Goal: Check status

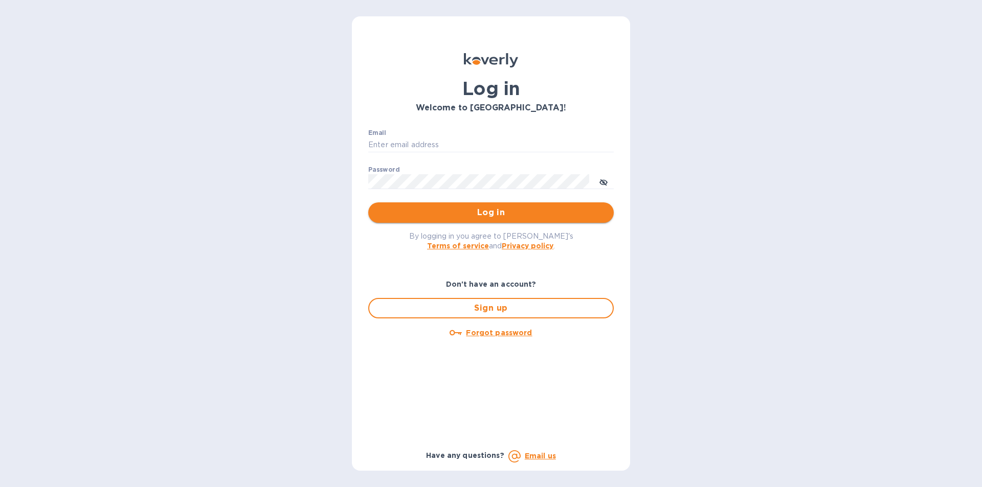
type input "[EMAIL_ADDRESS][DOMAIN_NAME]"
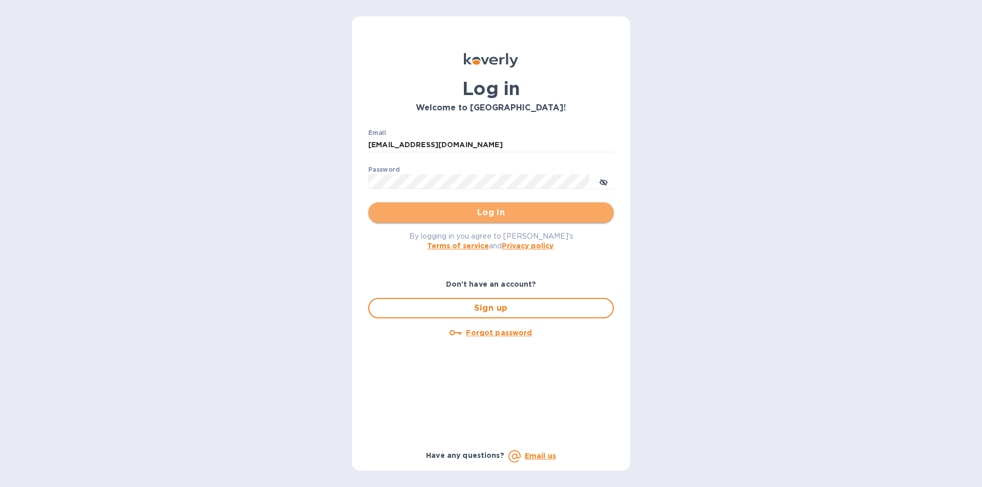
click at [491, 211] on span "Log in" at bounding box center [490, 213] width 229 height 12
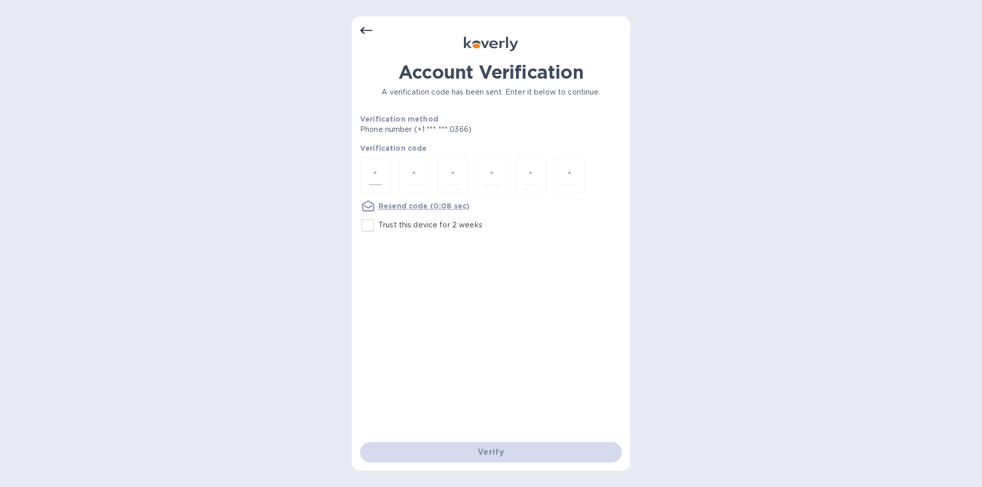
click at [374, 180] on input "number" at bounding box center [375, 175] width 13 height 19
type input "9"
type input "0"
type input "9"
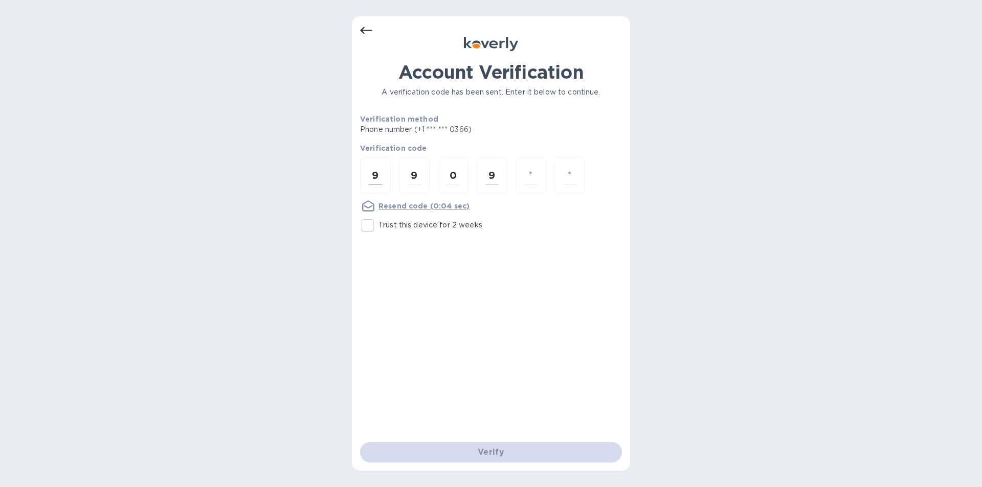
type input "7"
type input "1"
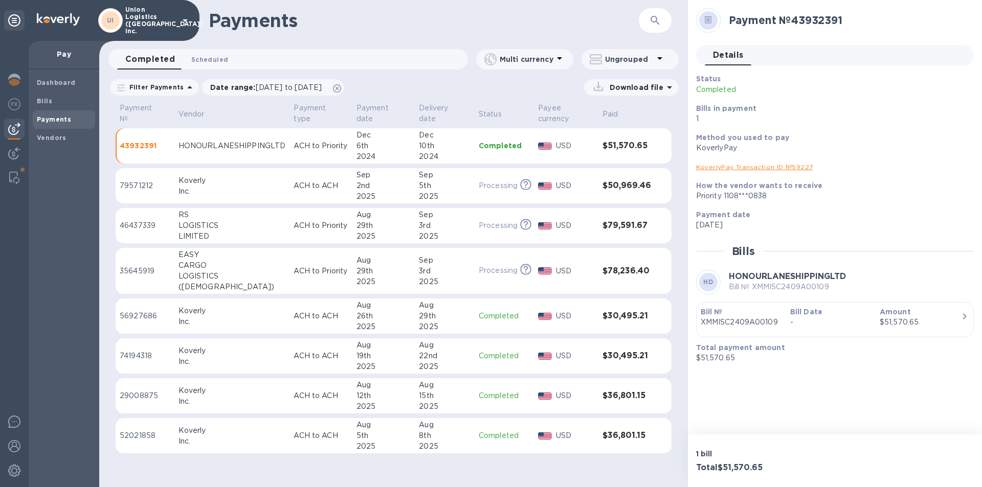
click at [215, 59] on span "Scheduled 0" at bounding box center [209, 59] width 37 height 11
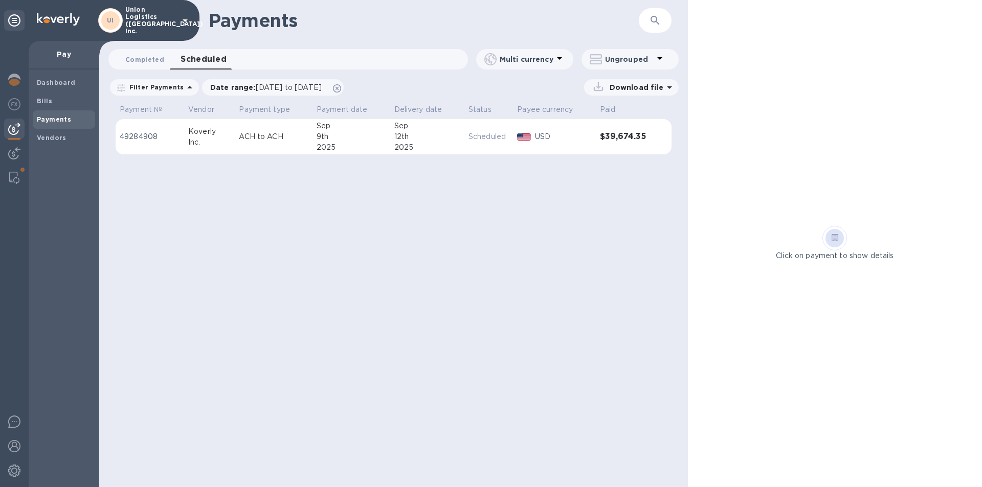
click at [157, 61] on span "Completed 0" at bounding box center [144, 59] width 39 height 11
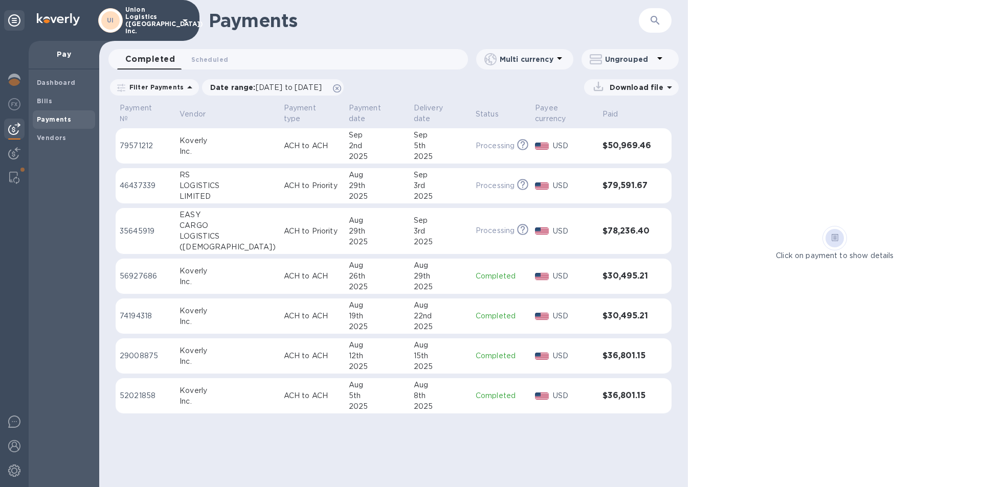
click at [280, 227] on td "ACH to Priority" at bounding box center [312, 231] width 65 height 47
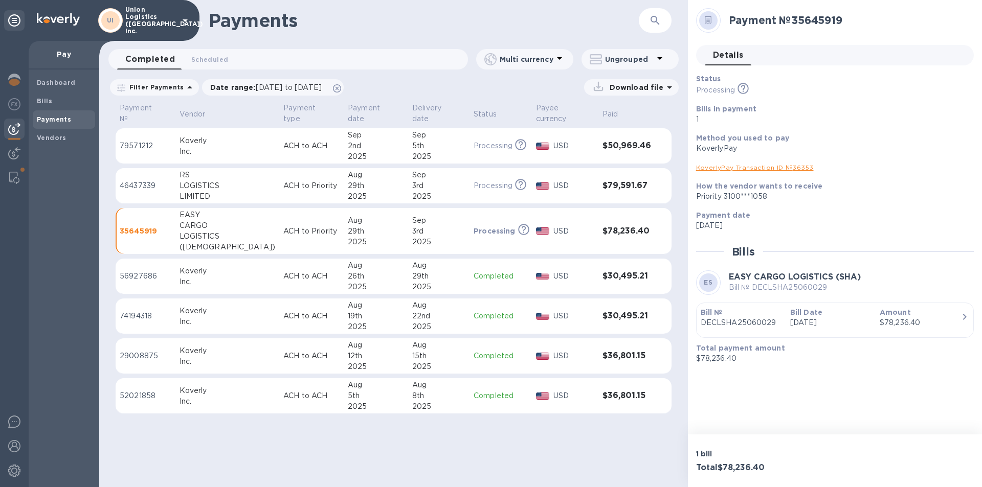
click at [965, 318] on icon "button" at bounding box center [965, 317] width 4 height 6
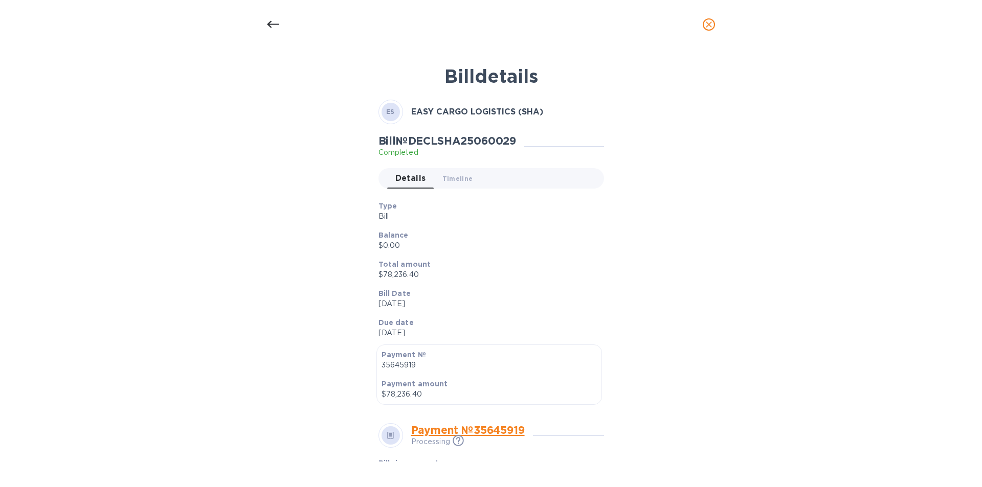
click at [497, 113] on b "EASY CARGO LOGISTICS (SHA)" at bounding box center [477, 112] width 132 height 10
drag, startPoint x: 710, startPoint y: 23, endPoint x: 715, endPoint y: 23, distance: 5.6
click at [715, 23] on button "close" at bounding box center [708, 24] width 25 height 25
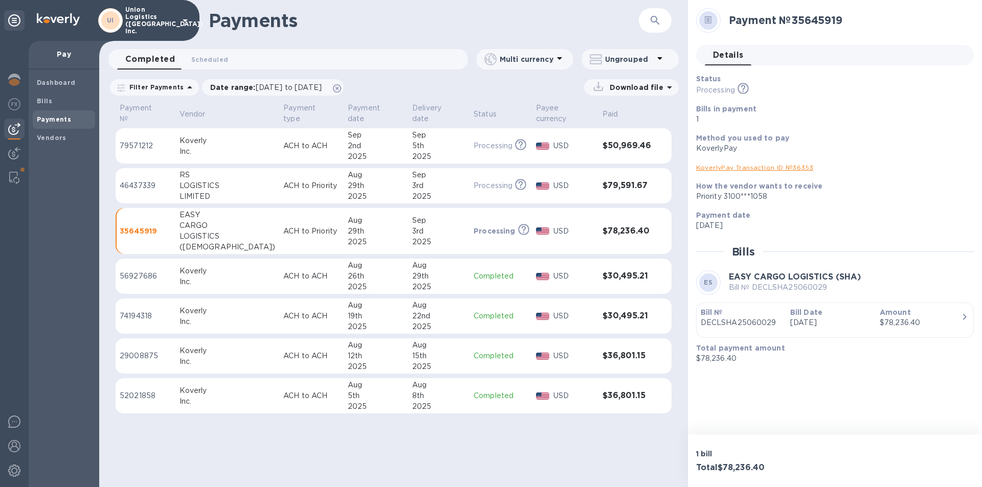
drag, startPoint x: 594, startPoint y: 448, endPoint x: 624, endPoint y: 166, distance: 284.3
click at [593, 449] on div "Payments ​ Completed 0 Scheduled 0 Multi currency Ungrouped Filter Payments Dat…" at bounding box center [393, 243] width 588 height 487
